Goal: Transaction & Acquisition: Purchase product/service

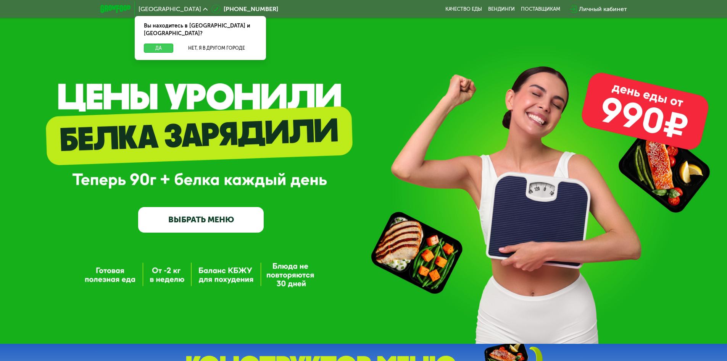
click at [161, 44] on button "Да" at bounding box center [158, 48] width 29 height 9
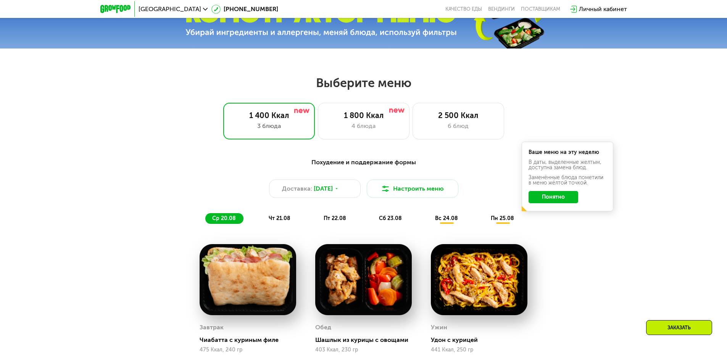
scroll to position [344, 0]
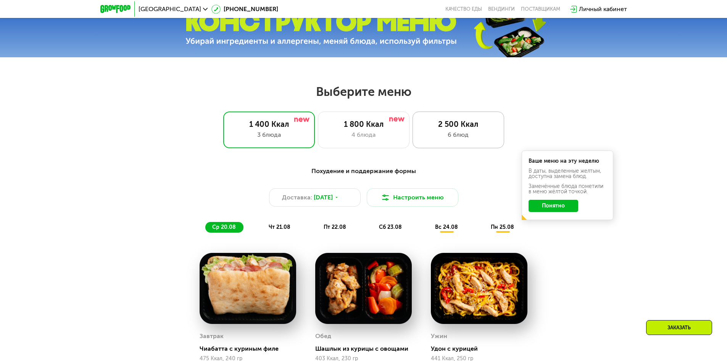
click at [458, 124] on div "2 500 Ккал" at bounding box center [459, 124] width 76 height 9
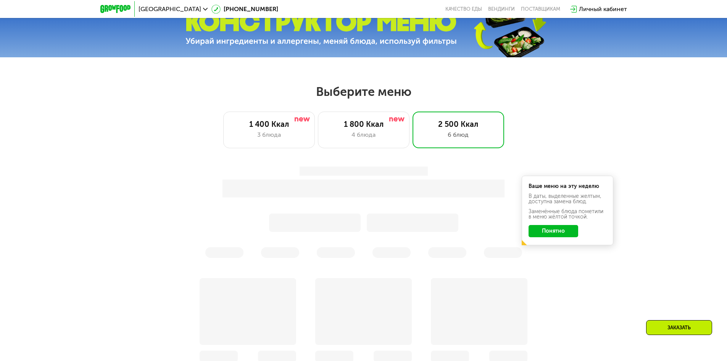
click at [558, 231] on div "Ваше меню на эту неделю В даты, выделенные желтым, доступна замена блюд. Заменё…" at bounding box center [363, 212] width 461 height 100
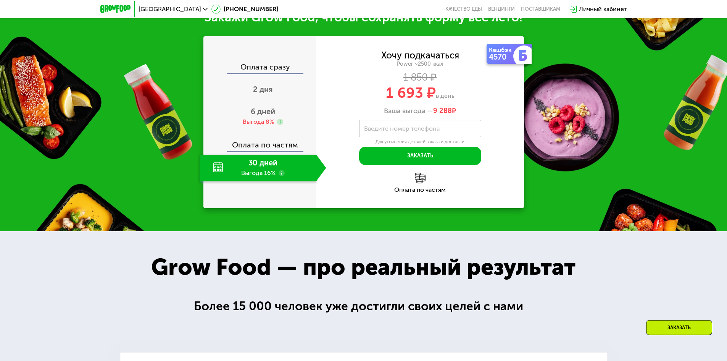
scroll to position [878, 0]
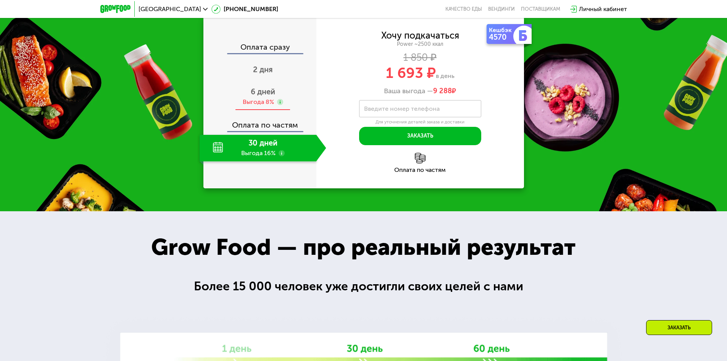
click at [271, 96] on span "6 дней" at bounding box center [263, 91] width 24 height 9
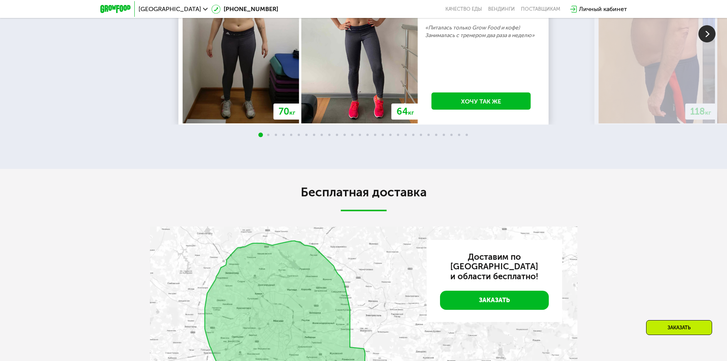
scroll to position [1566, 0]
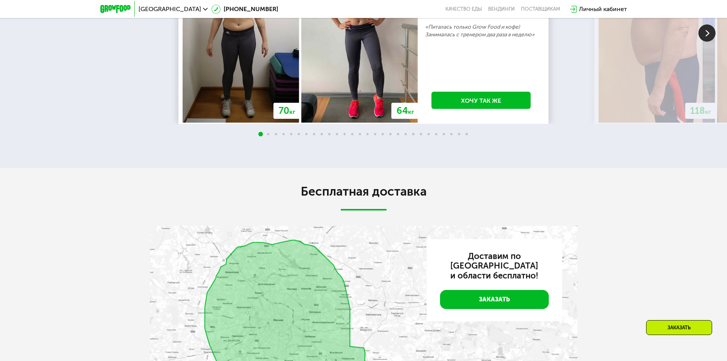
click at [709, 42] on img at bounding box center [707, 32] width 17 height 17
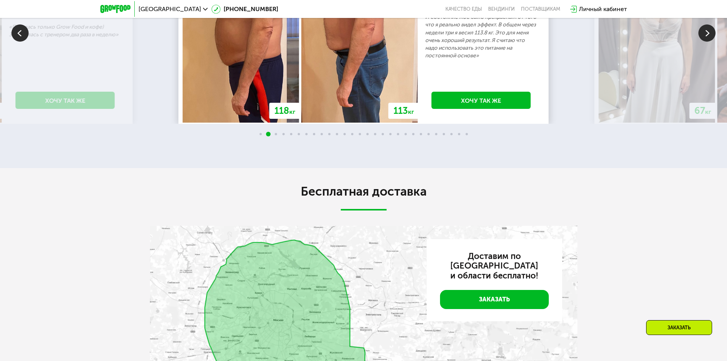
click at [709, 42] on img at bounding box center [707, 32] width 17 height 17
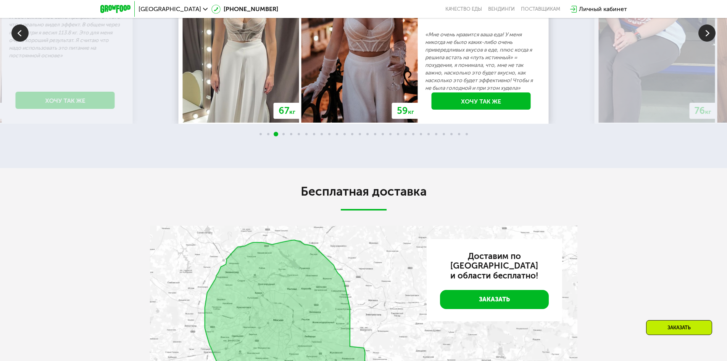
click at [709, 42] on img at bounding box center [707, 32] width 17 height 17
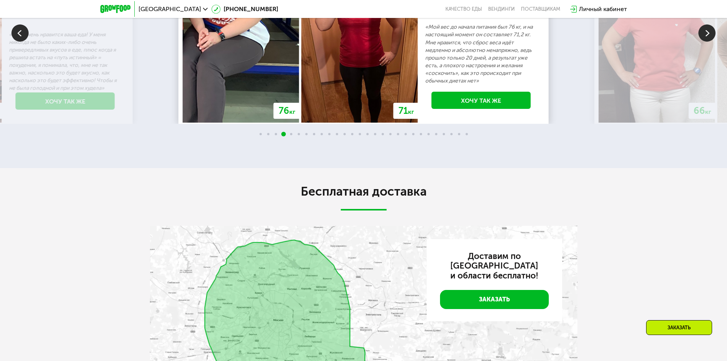
click at [709, 42] on img at bounding box center [707, 32] width 17 height 17
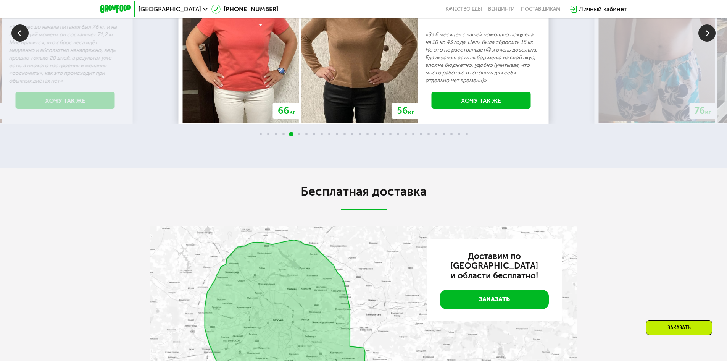
click at [700, 42] on img at bounding box center [707, 32] width 17 height 17
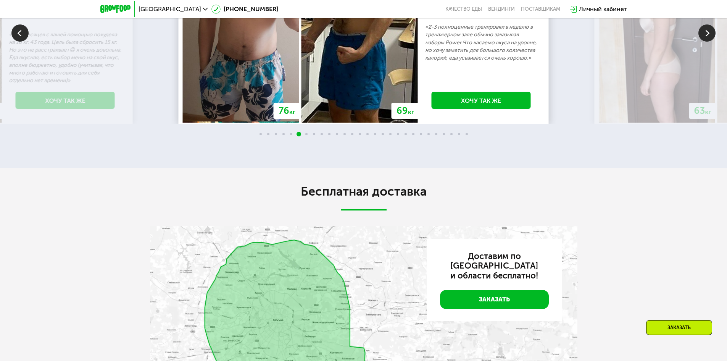
click at [700, 42] on img at bounding box center [707, 32] width 17 height 17
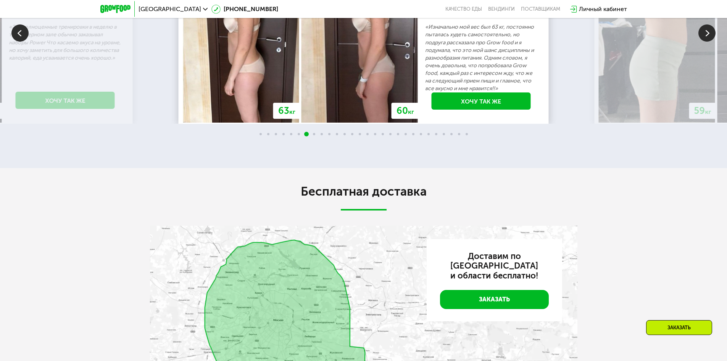
click at [700, 42] on img at bounding box center [707, 32] width 17 height 17
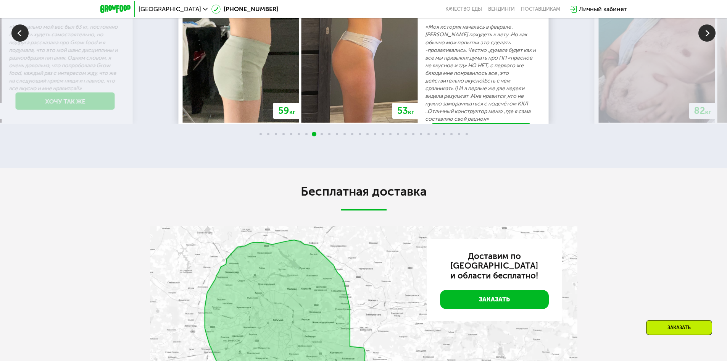
click at [700, 42] on img at bounding box center [707, 32] width 17 height 17
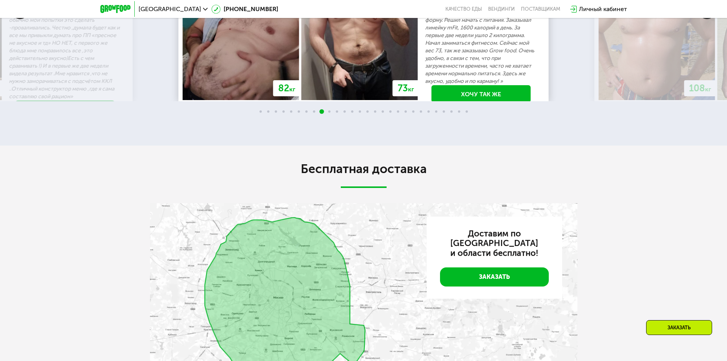
scroll to position [1604, 0]
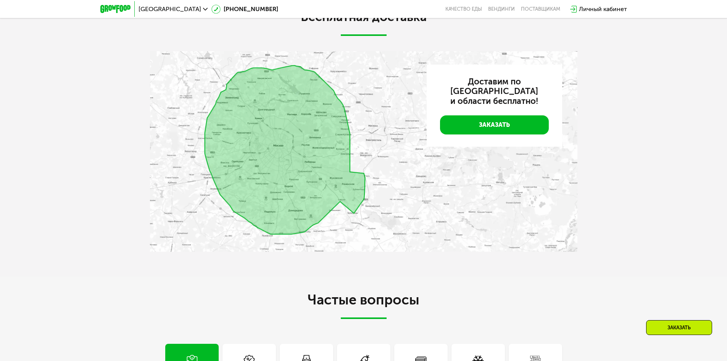
scroll to position [1757, 0]
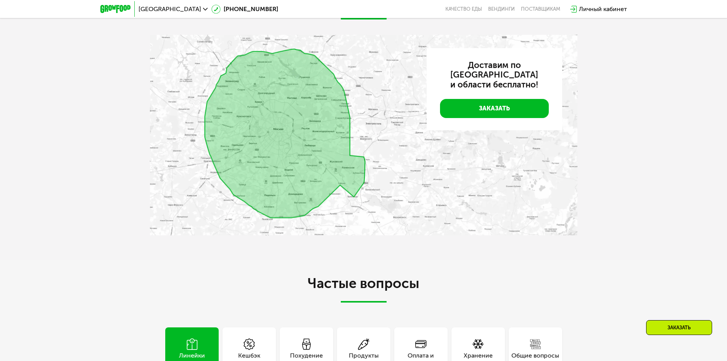
click at [333, 236] on img at bounding box center [364, 135] width 428 height 201
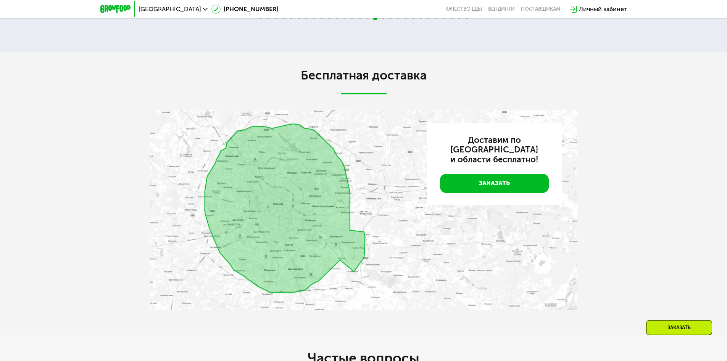
scroll to position [1680, 0]
